Goal: Information Seeking & Learning: Learn about a topic

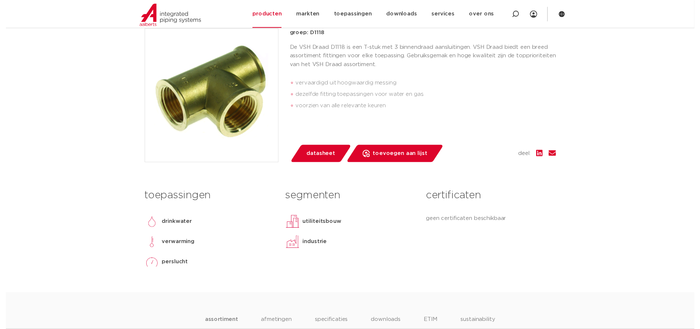
scroll to position [184, 0]
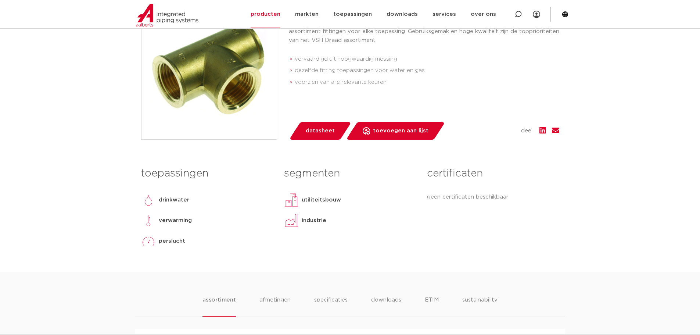
click at [317, 131] on span "datasheet" at bounding box center [320, 131] width 29 height 12
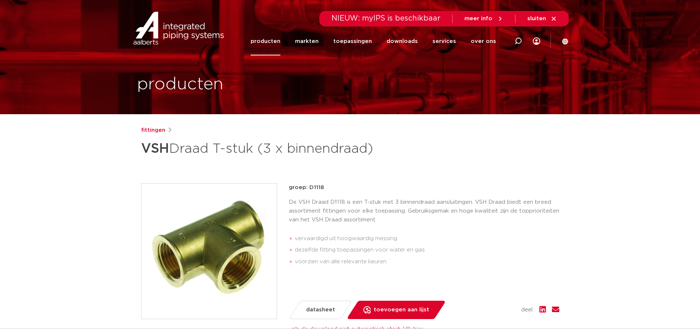
scroll to position [0, 0]
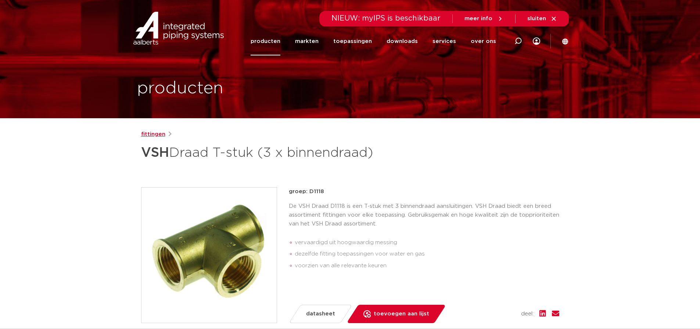
click at [156, 132] on link "fittingen" at bounding box center [153, 134] width 24 height 9
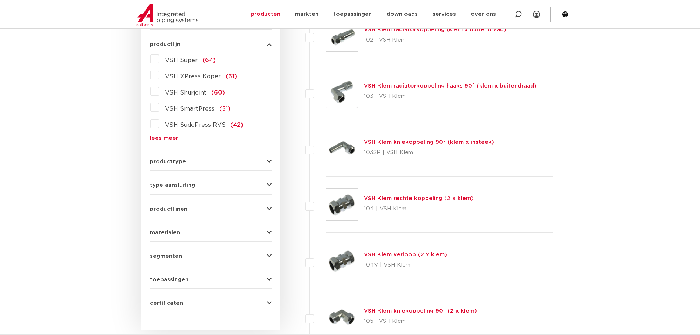
scroll to position [220, 0]
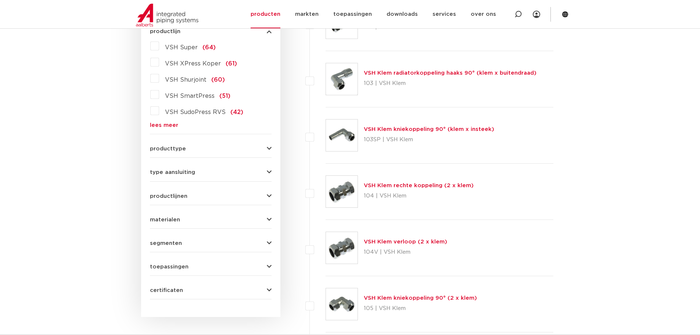
click at [154, 150] on span "producttype" at bounding box center [168, 149] width 36 height 6
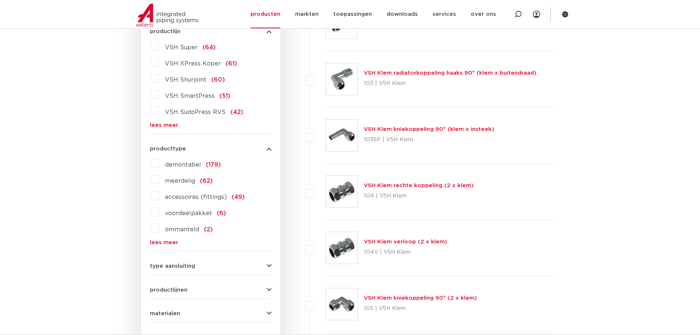
click at [187, 165] on span "demontabel" at bounding box center [183, 165] width 36 height 6
click at [0, 0] on input "demontabel (179)" at bounding box center [0, 0] width 0 height 0
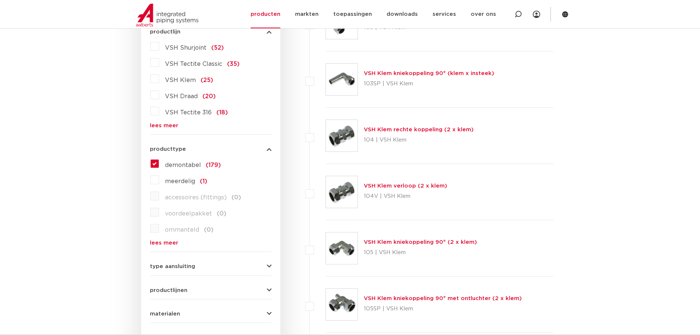
scroll to position [220, 0]
click at [159, 166] on label "demontabel (179)" at bounding box center [190, 163] width 62 height 12
click at [0, 0] on input "demontabel (179)" at bounding box center [0, 0] width 0 height 0
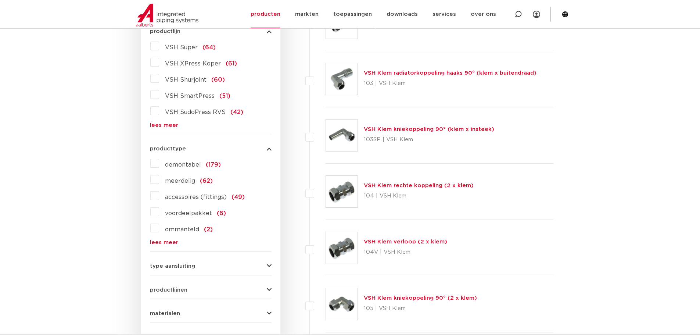
click at [182, 196] on span "accessoires (fittings)" at bounding box center [196, 197] width 62 height 6
click at [0, 0] on input "accessoires (fittings) (49)" at bounding box center [0, 0] width 0 height 0
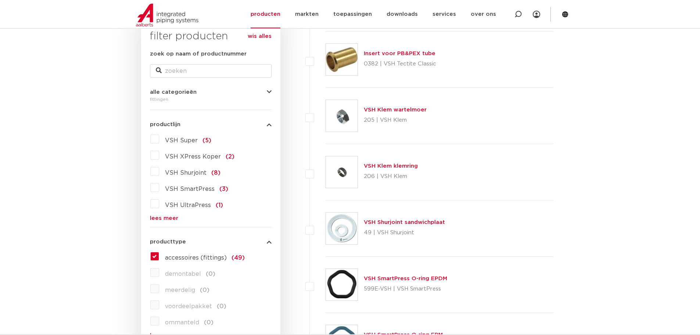
scroll to position [73, 0]
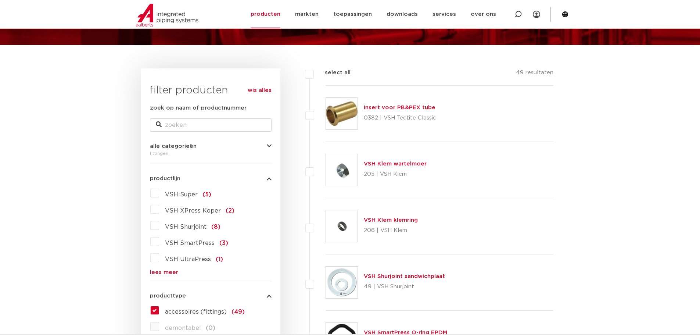
click at [159, 306] on label "accessoires (fittings) (49)" at bounding box center [202, 310] width 86 height 12
click at [0, 0] on input "accessoires (fittings) (49)" at bounding box center [0, 0] width 0 height 0
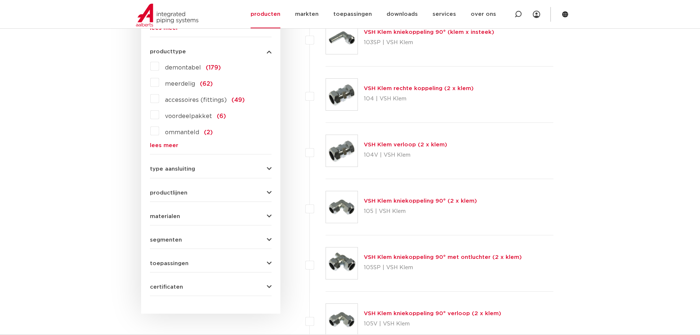
scroll to position [331, 0]
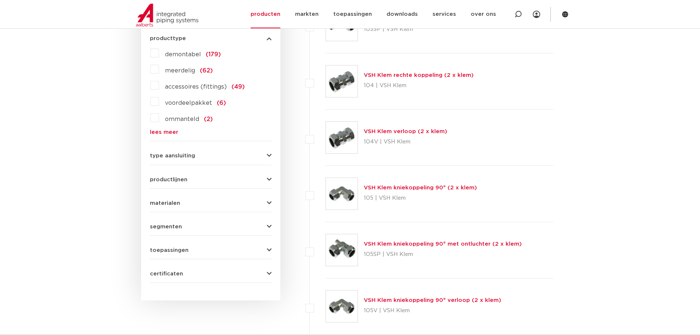
click at [166, 203] on span "materialen" at bounding box center [165, 203] width 30 height 6
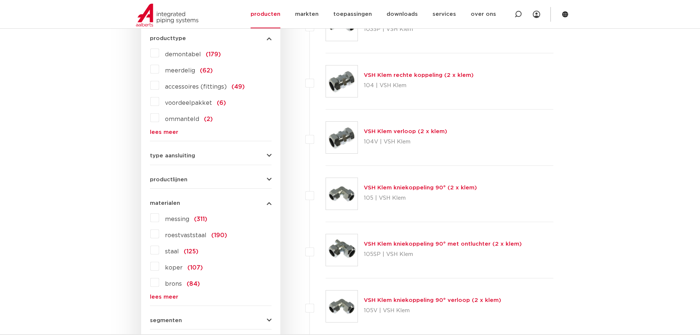
click at [166, 203] on span "materialen" at bounding box center [165, 203] width 30 height 6
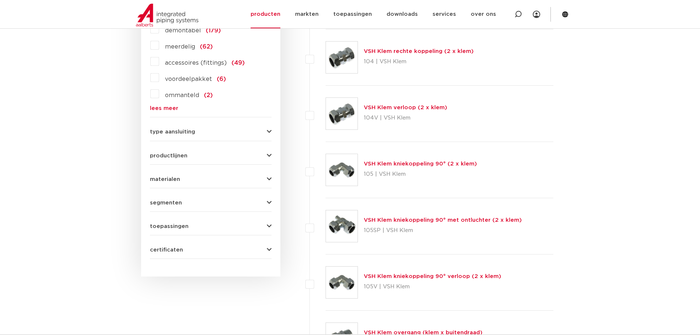
scroll to position [367, 0]
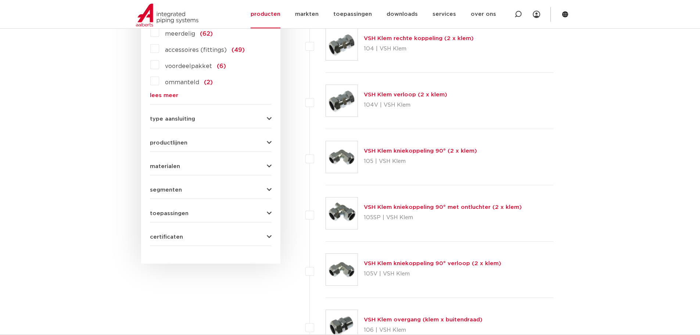
click at [166, 213] on span "toepassingen" at bounding box center [169, 213] width 39 height 6
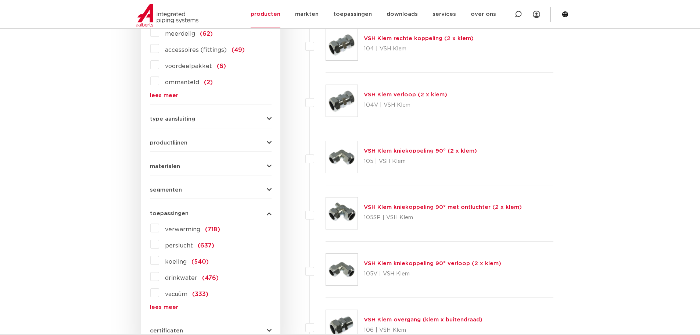
click at [176, 227] on span "verwarming" at bounding box center [182, 229] width 35 height 6
click at [0, 0] on input "verwarming (718)" at bounding box center [0, 0] width 0 height 0
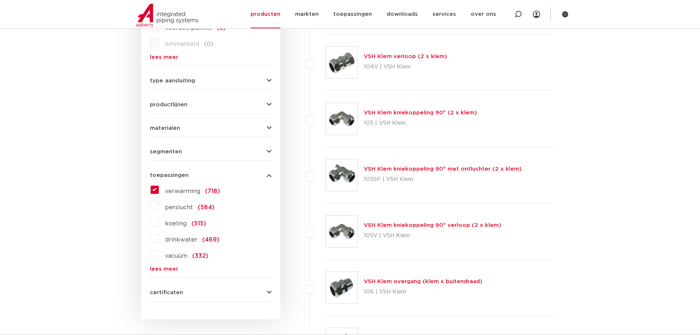
scroll to position [294, 0]
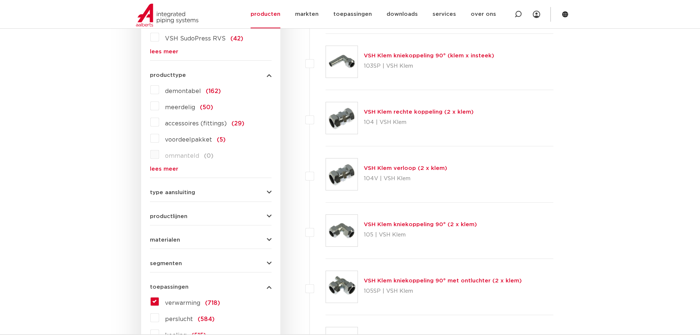
click at [168, 262] on span "segmenten" at bounding box center [166, 263] width 32 height 6
click at [166, 262] on span "segmenten" at bounding box center [166, 263] width 32 height 6
click at [171, 240] on span "materialen" at bounding box center [165, 240] width 30 height 6
click at [177, 215] on span "productlijnen" at bounding box center [168, 216] width 37 height 6
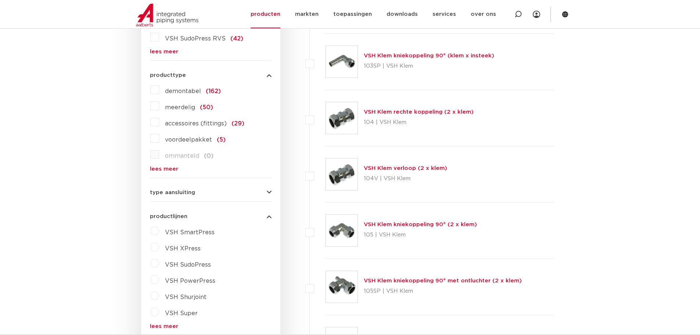
click at [177, 215] on span "productlijnen" at bounding box center [168, 216] width 37 height 6
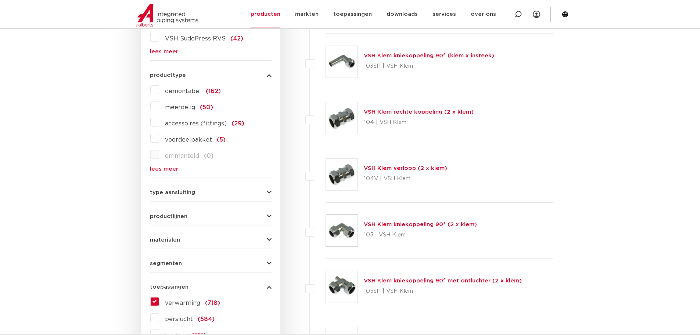
click at [178, 192] on span "type aansluiting" at bounding box center [172, 193] width 45 height 6
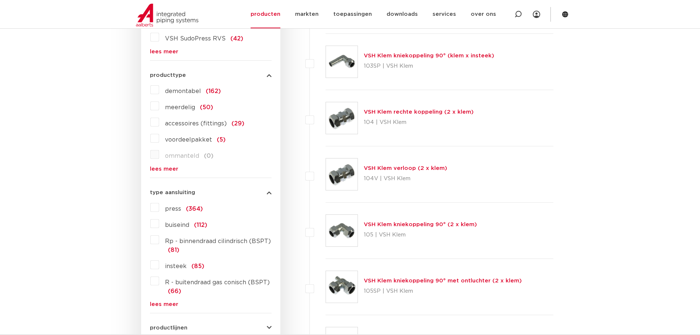
click at [159, 281] on label "R - buitendraad gas conisch (BSPT) (66)" at bounding box center [215, 285] width 112 height 21
click at [0, 0] on input "R - buitendraad gas conisch (BSPT) (66)" at bounding box center [0, 0] width 0 height 0
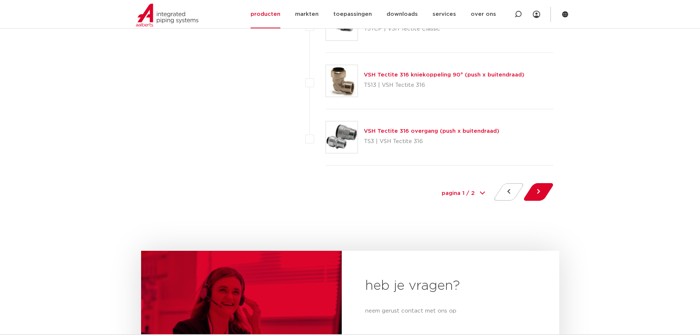
scroll to position [3379, 0]
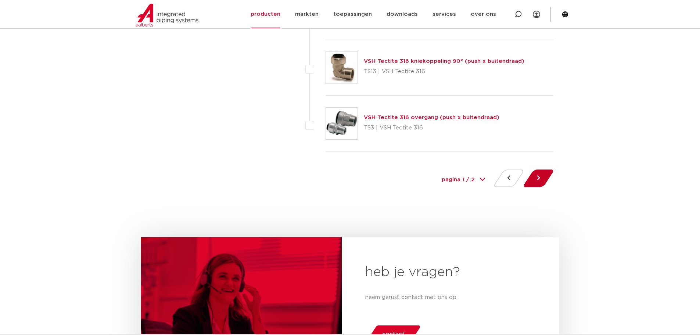
click at [537, 182] on button at bounding box center [538, 178] width 21 height 18
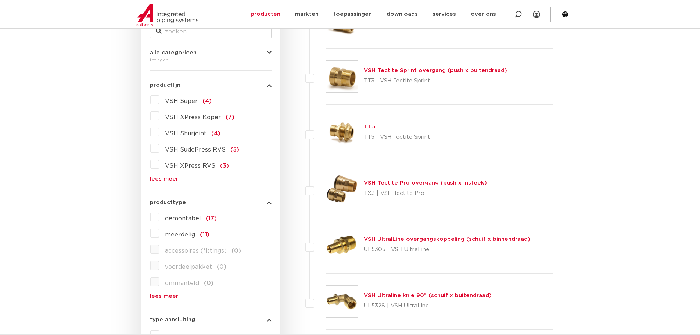
scroll to position [110, 0]
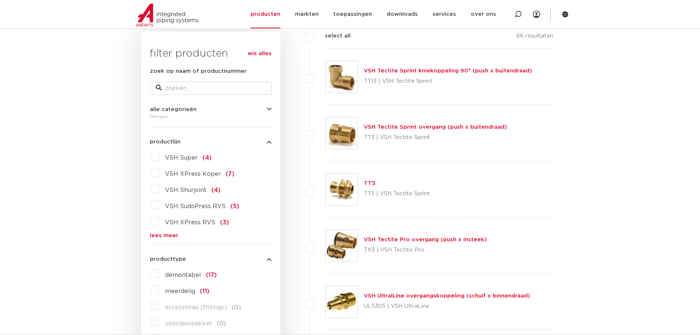
click at [389, 125] on link "VSH Tectite Sprint overgang (push x buitendraad)" at bounding box center [435, 127] width 143 height 6
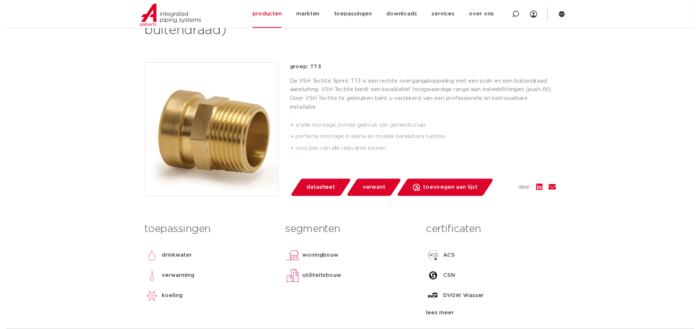
scroll to position [147, 0]
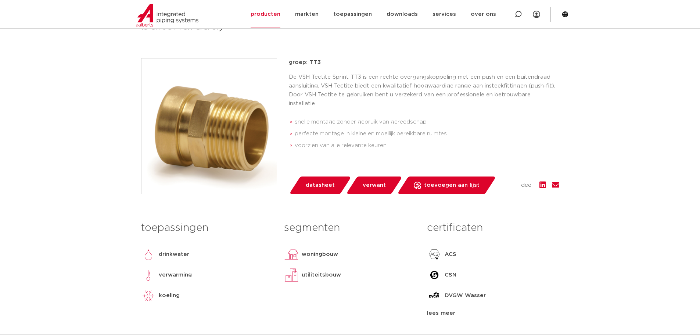
click at [320, 184] on span "datasheet" at bounding box center [320, 185] width 29 height 12
